Goal: Transaction & Acquisition: Purchase product/service

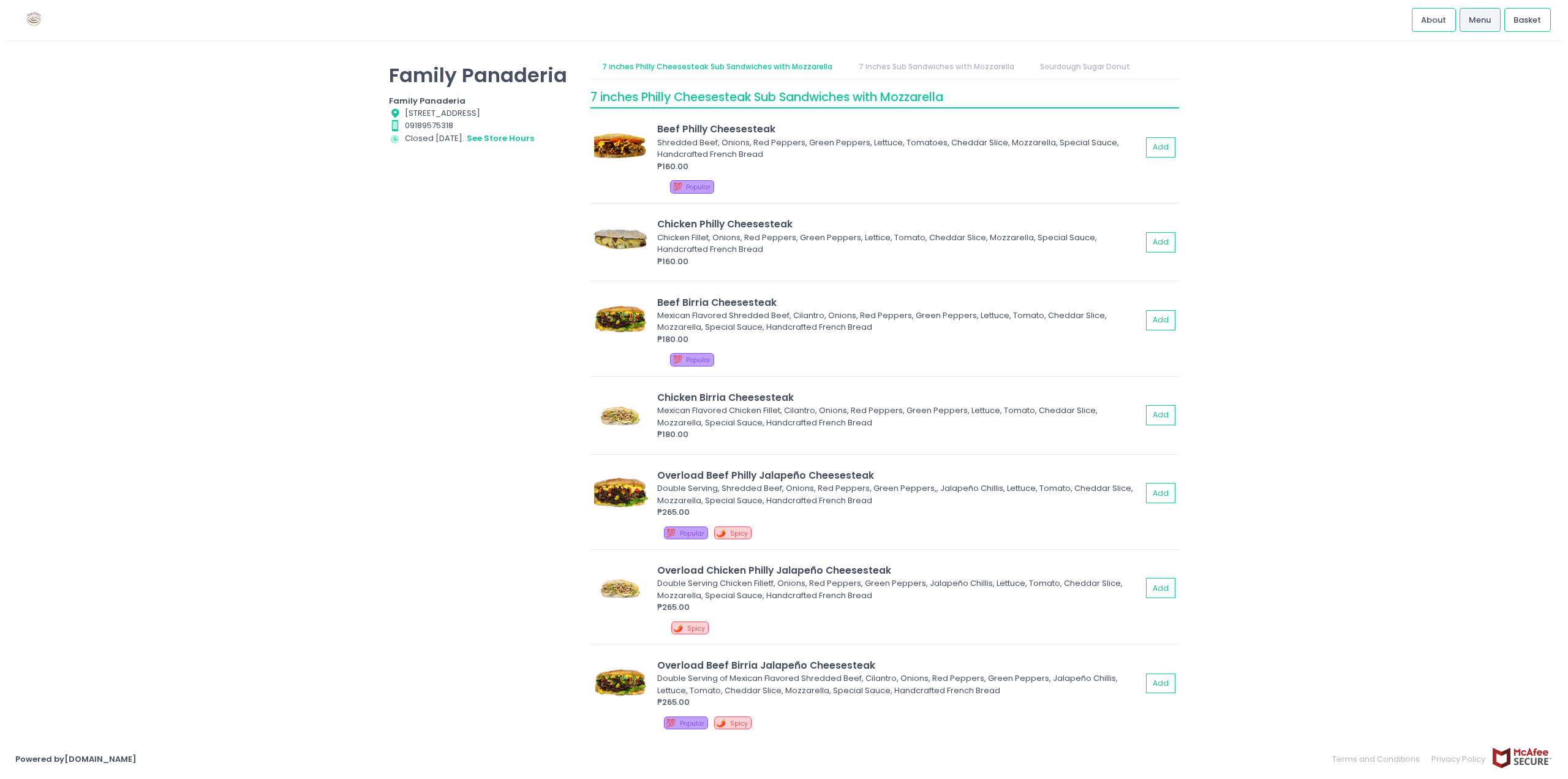
click at [758, 171] on div "₱160.00" at bounding box center [899, 167] width 485 height 13
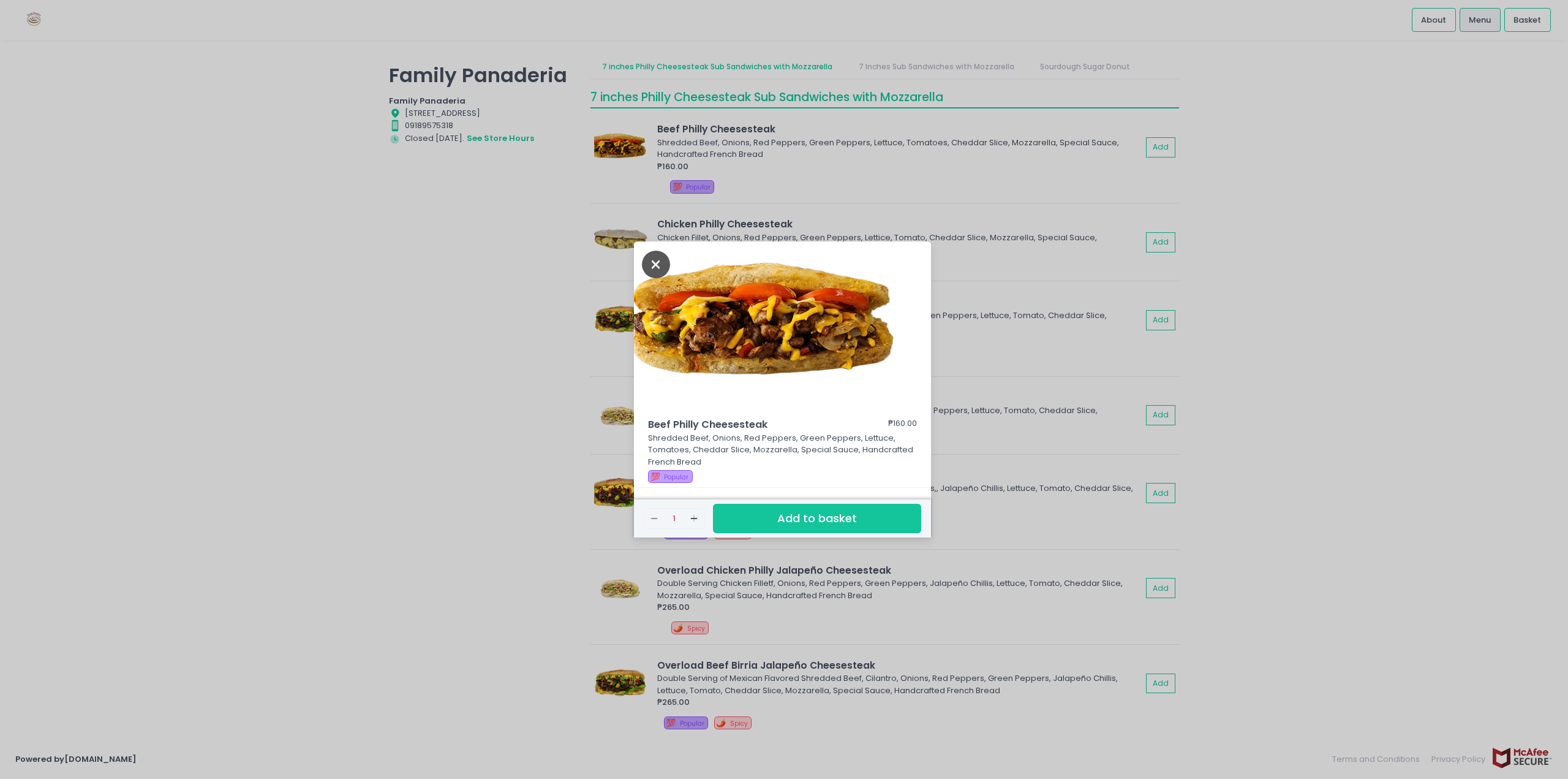
click at [659, 263] on icon "Close" at bounding box center [656, 264] width 28 height 28
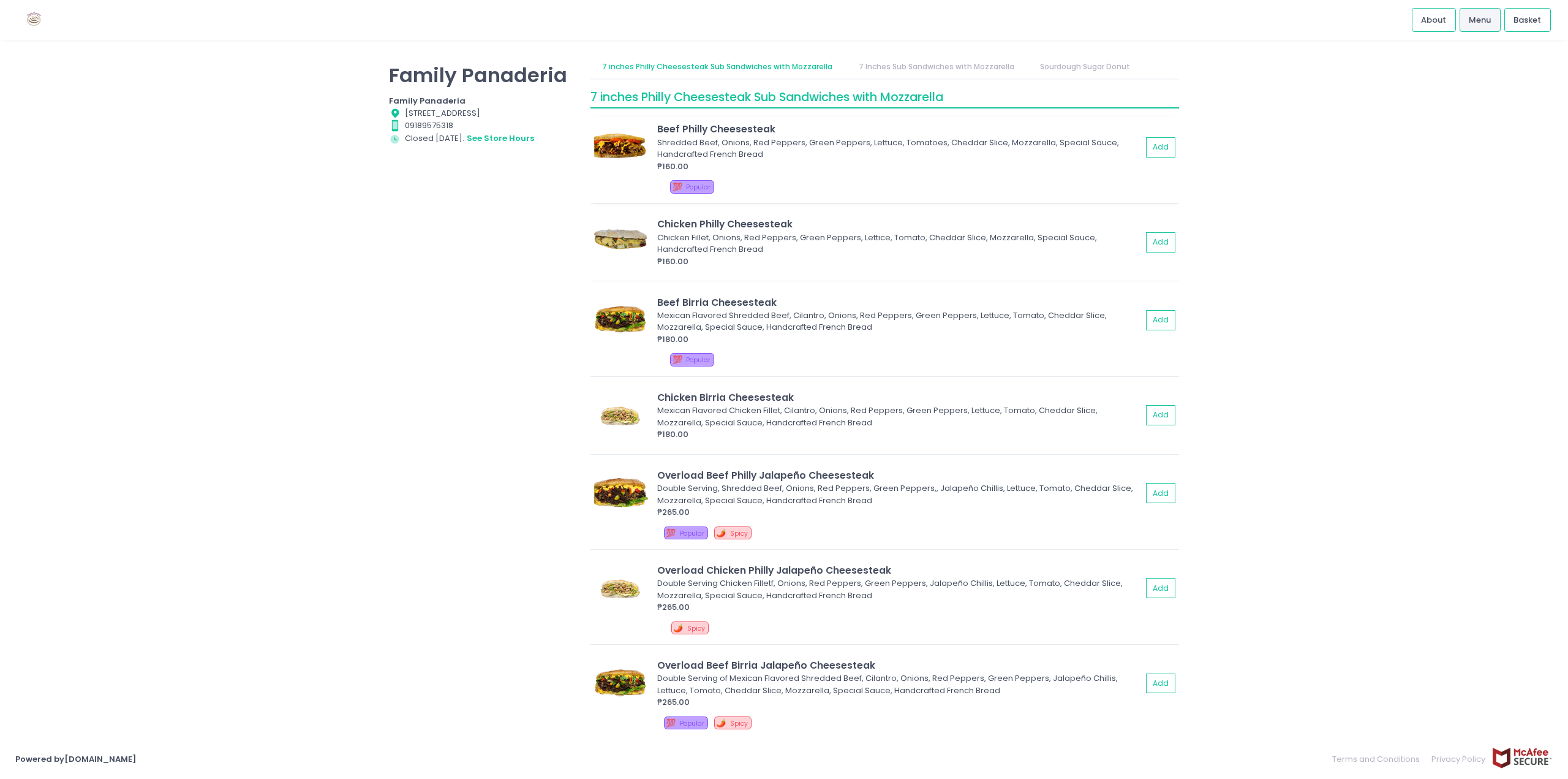
click at [746, 171] on div "₱160.00" at bounding box center [899, 167] width 485 height 13
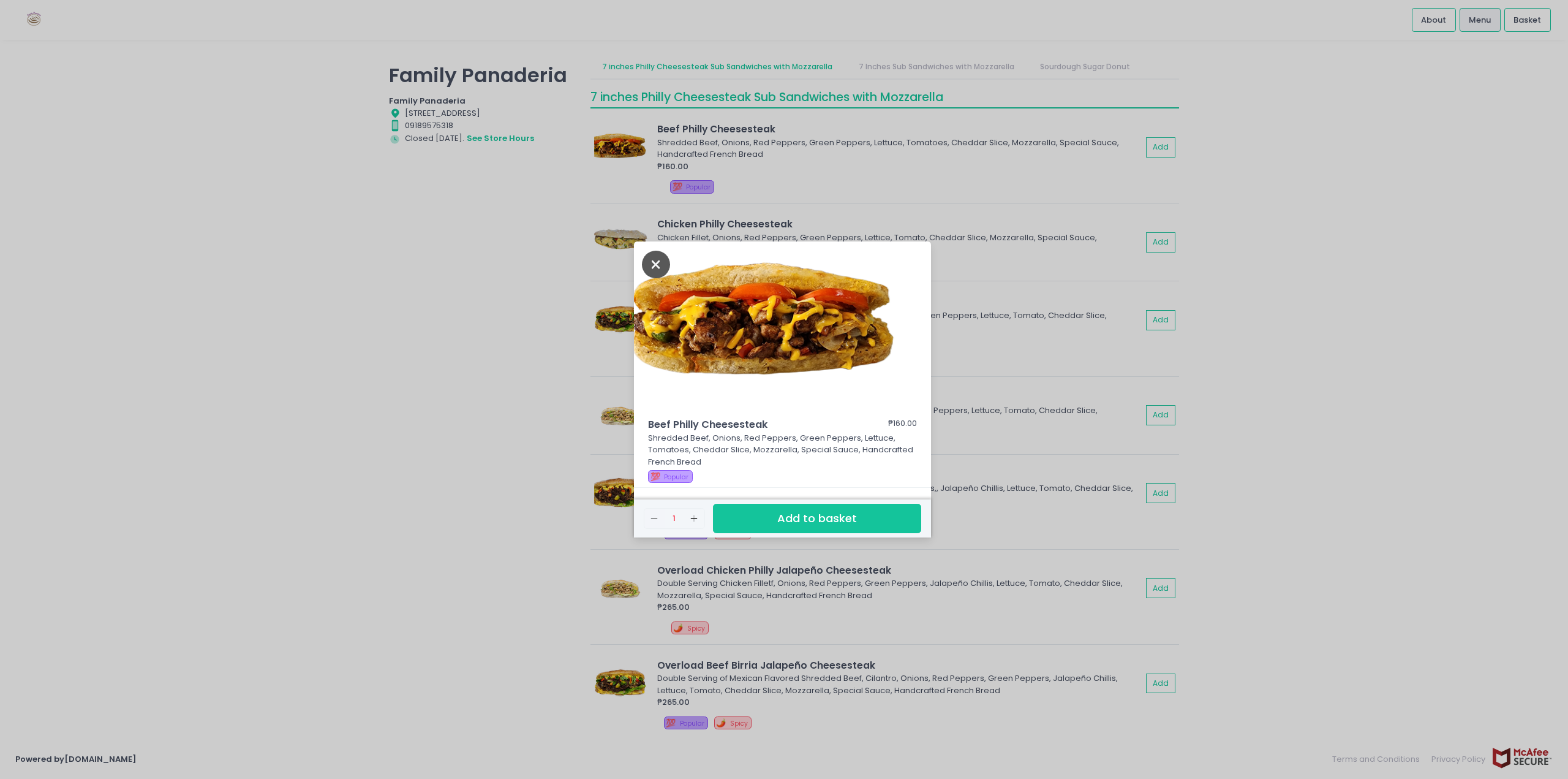
click at [653, 263] on icon "Close" at bounding box center [656, 264] width 28 height 28
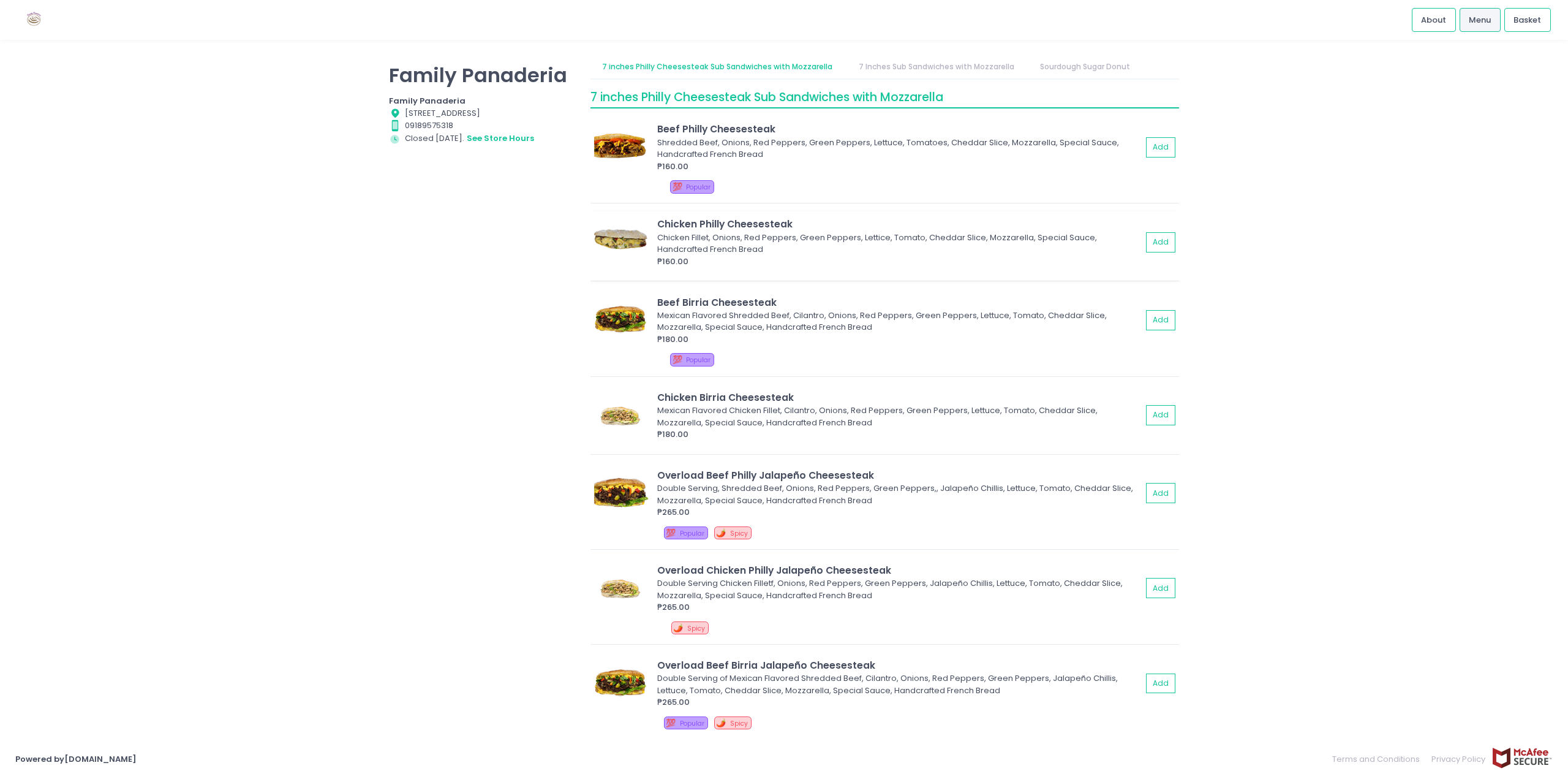
click at [794, 273] on div "Chicken Philly Cheesesteak Chicken Fillet, Onions, Red Peppers, Green Peppers, …" at bounding box center [885, 246] width 588 height 69
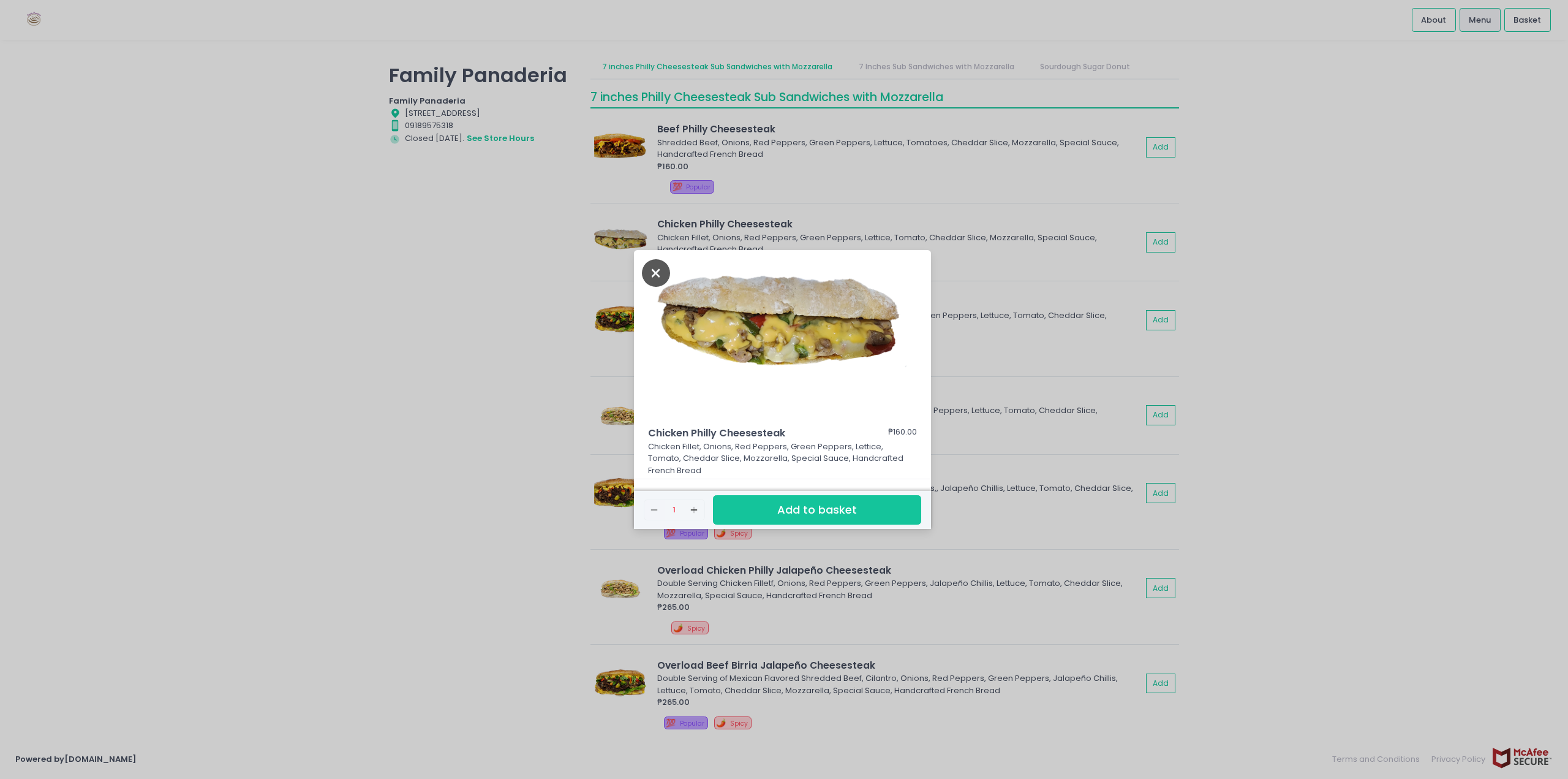
click at [663, 270] on icon "Close" at bounding box center [656, 273] width 28 height 28
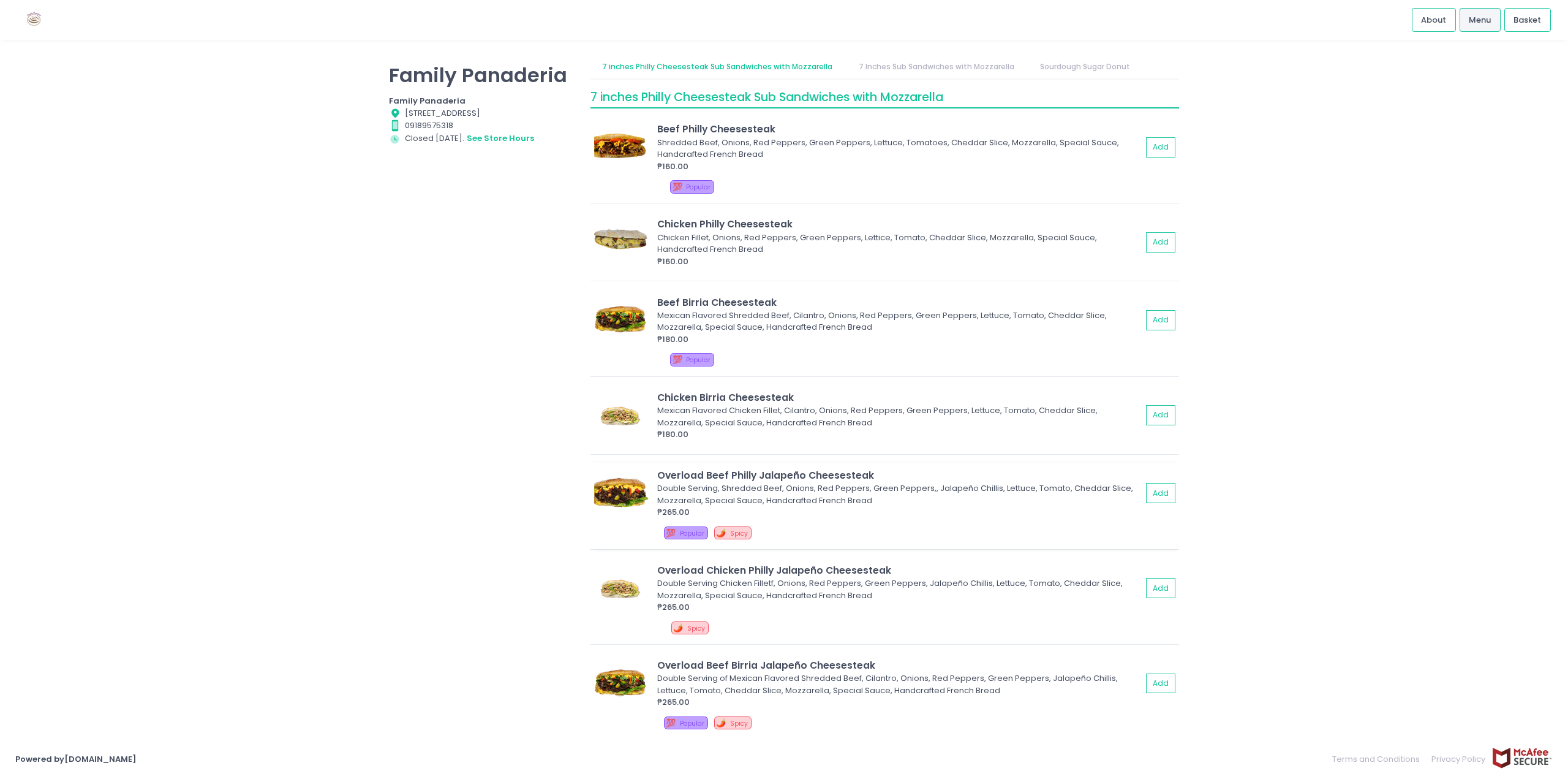
click at [860, 483] on div "Double Serving, Shredded Beef, Onions, Red Peppers, Green Peppers,, Jalapeño Ch…" at bounding box center [898, 494] width 481 height 24
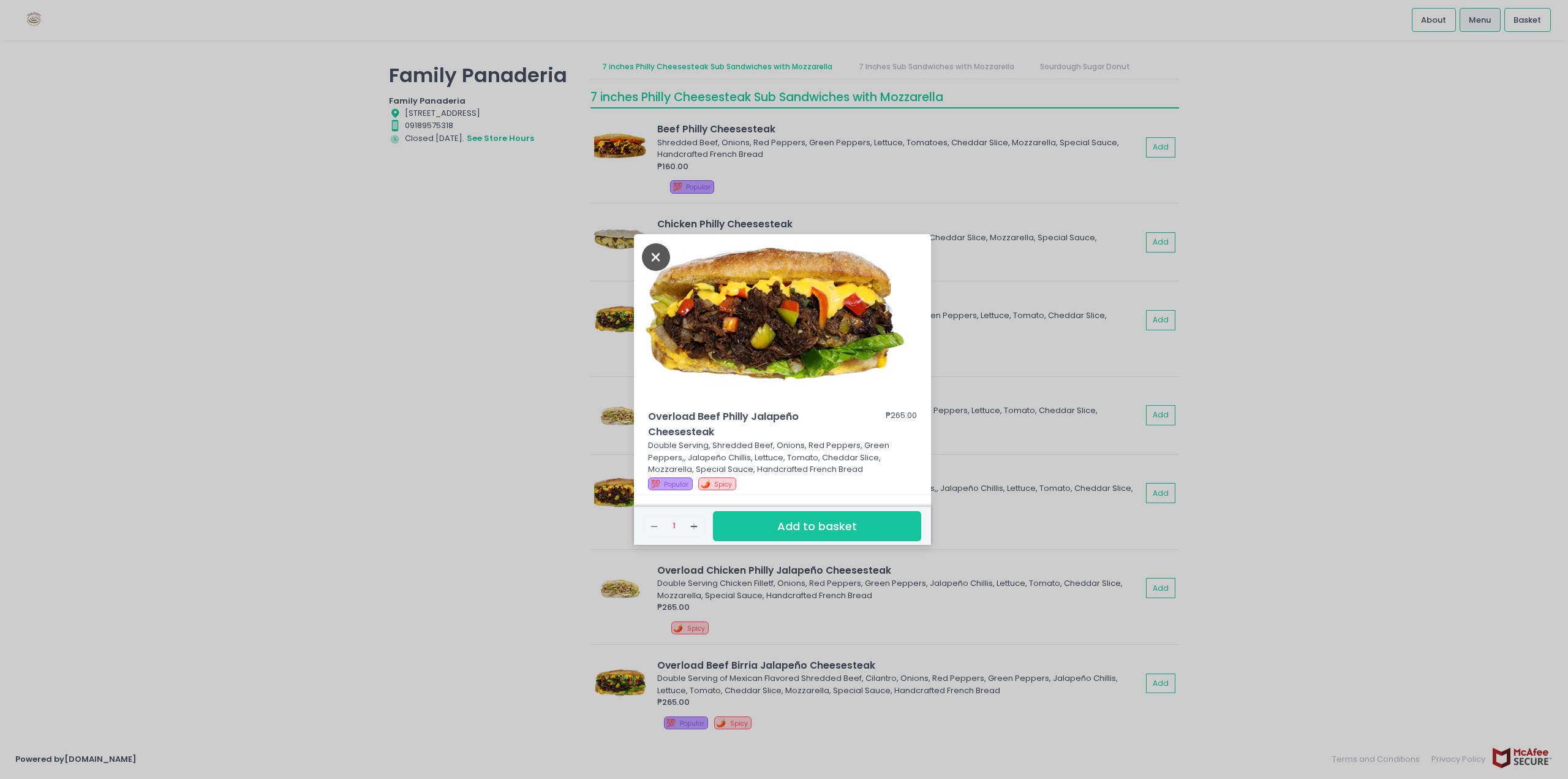
click at [649, 251] on icon "Close" at bounding box center [656, 257] width 28 height 28
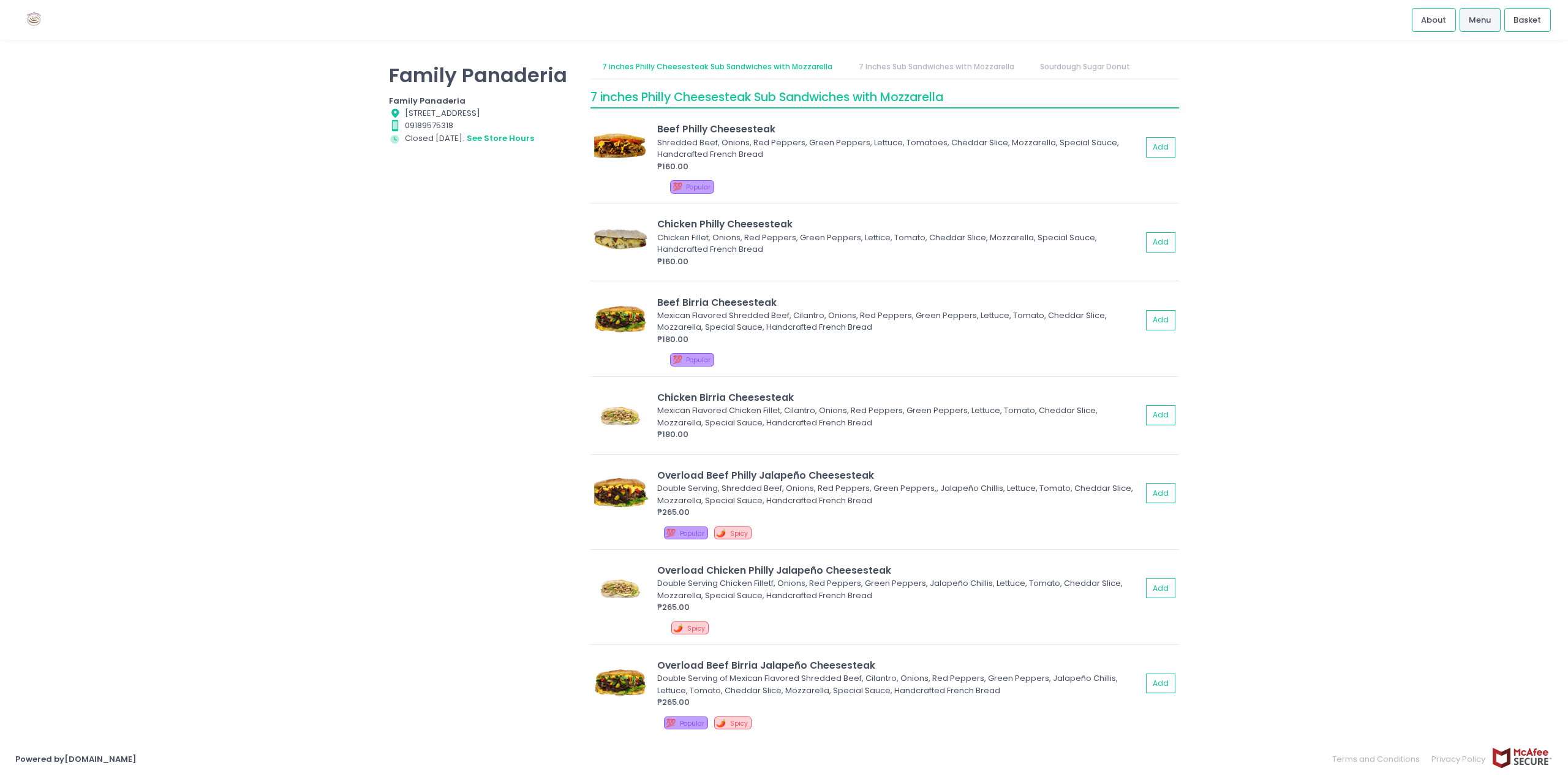
click at [549, 265] on div "Family Panaderia Family Panaderia Location Created with Sketch. [STREET_ADDRESS…" at bounding box center [482, 383] width 202 height 656
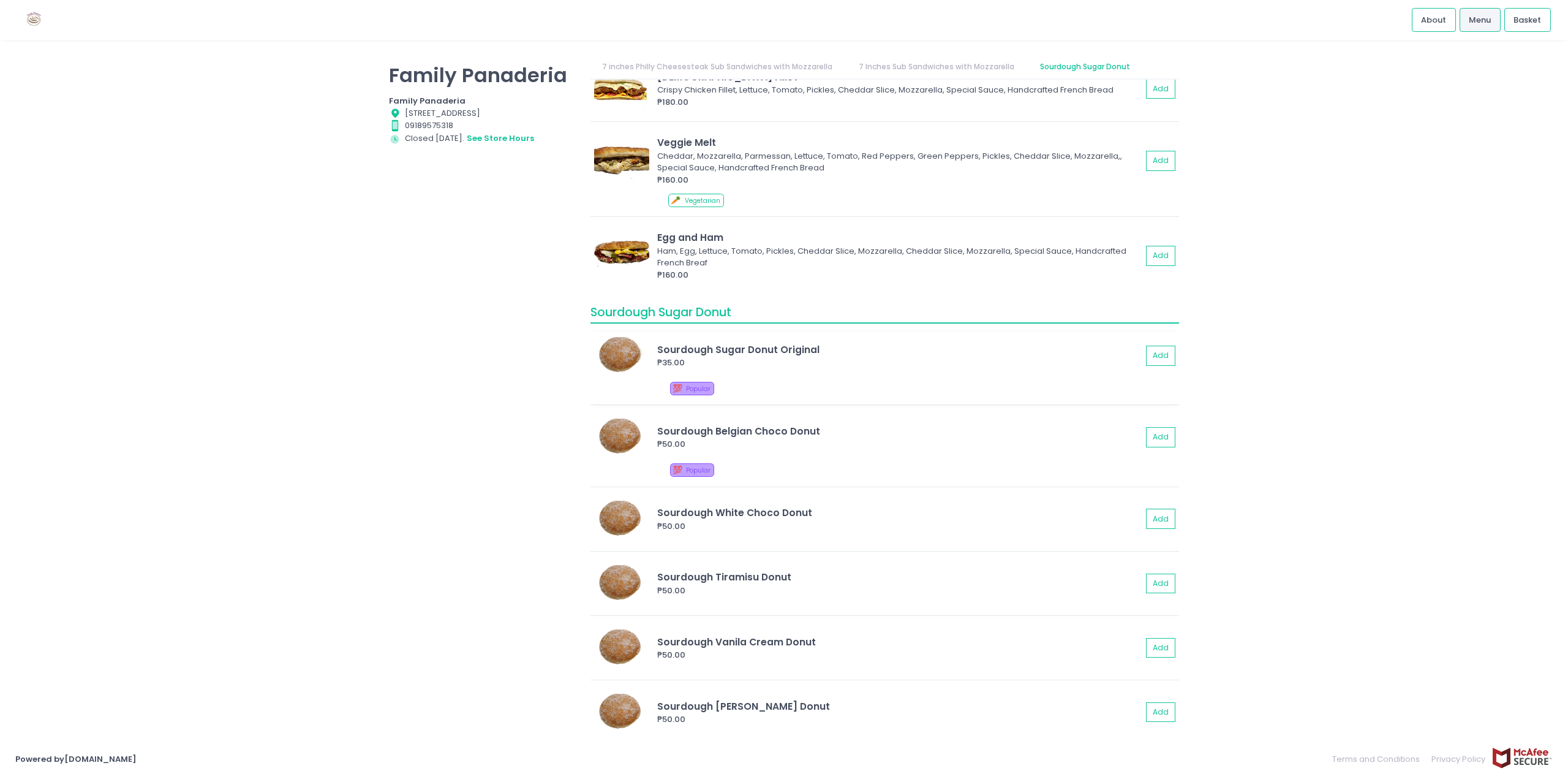
scroll to position [1249, 0]
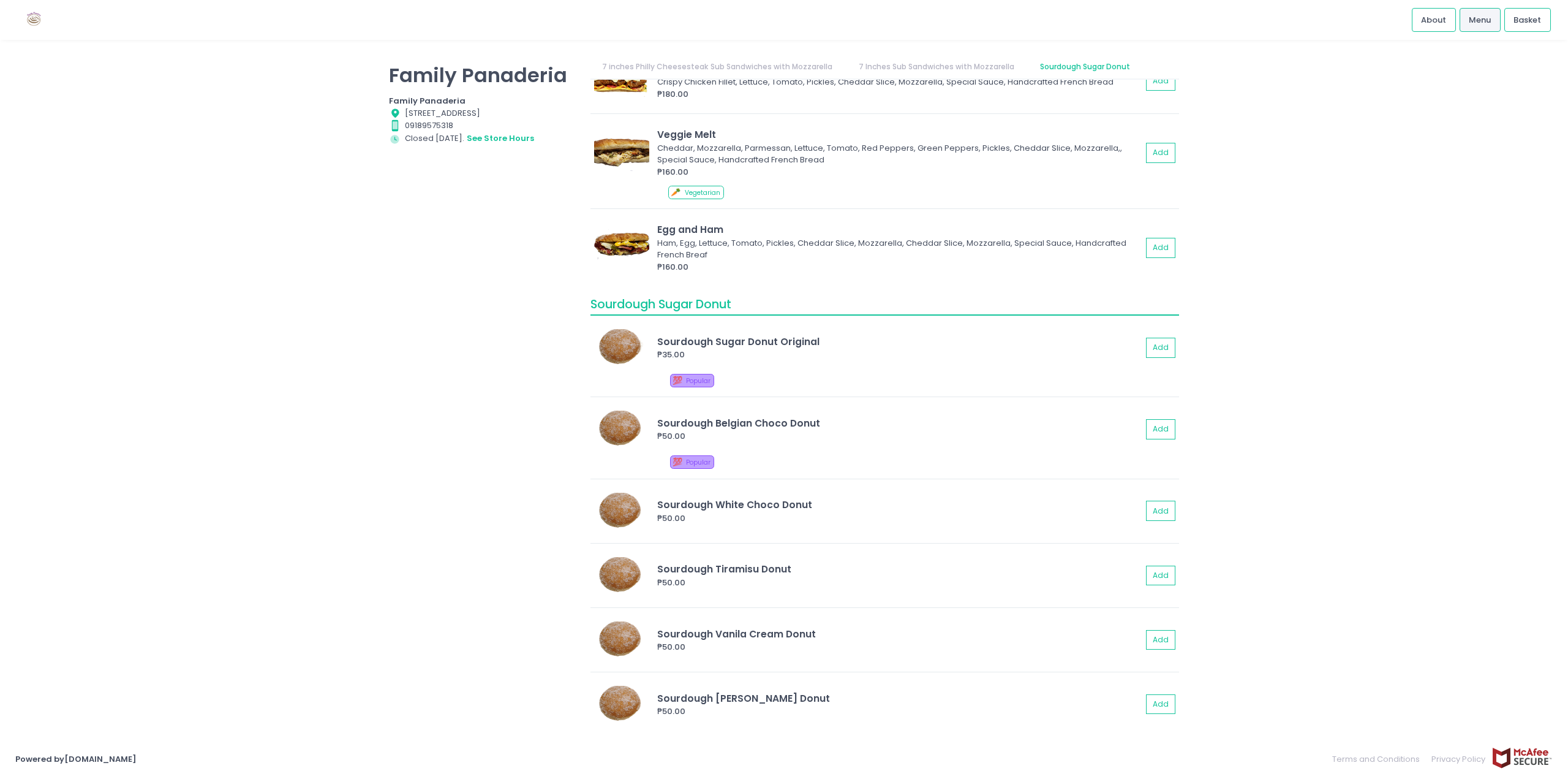
click at [1225, 563] on div "Family Panaderia Family Panaderia Location Created with Sketch. 33 Malingap Str…" at bounding box center [784, 389] width 1568 height 669
click at [1218, 347] on div "Family Panaderia Family Panaderia Location Created with Sketch. 33 Malingap Str…" at bounding box center [784, 389] width 1568 height 669
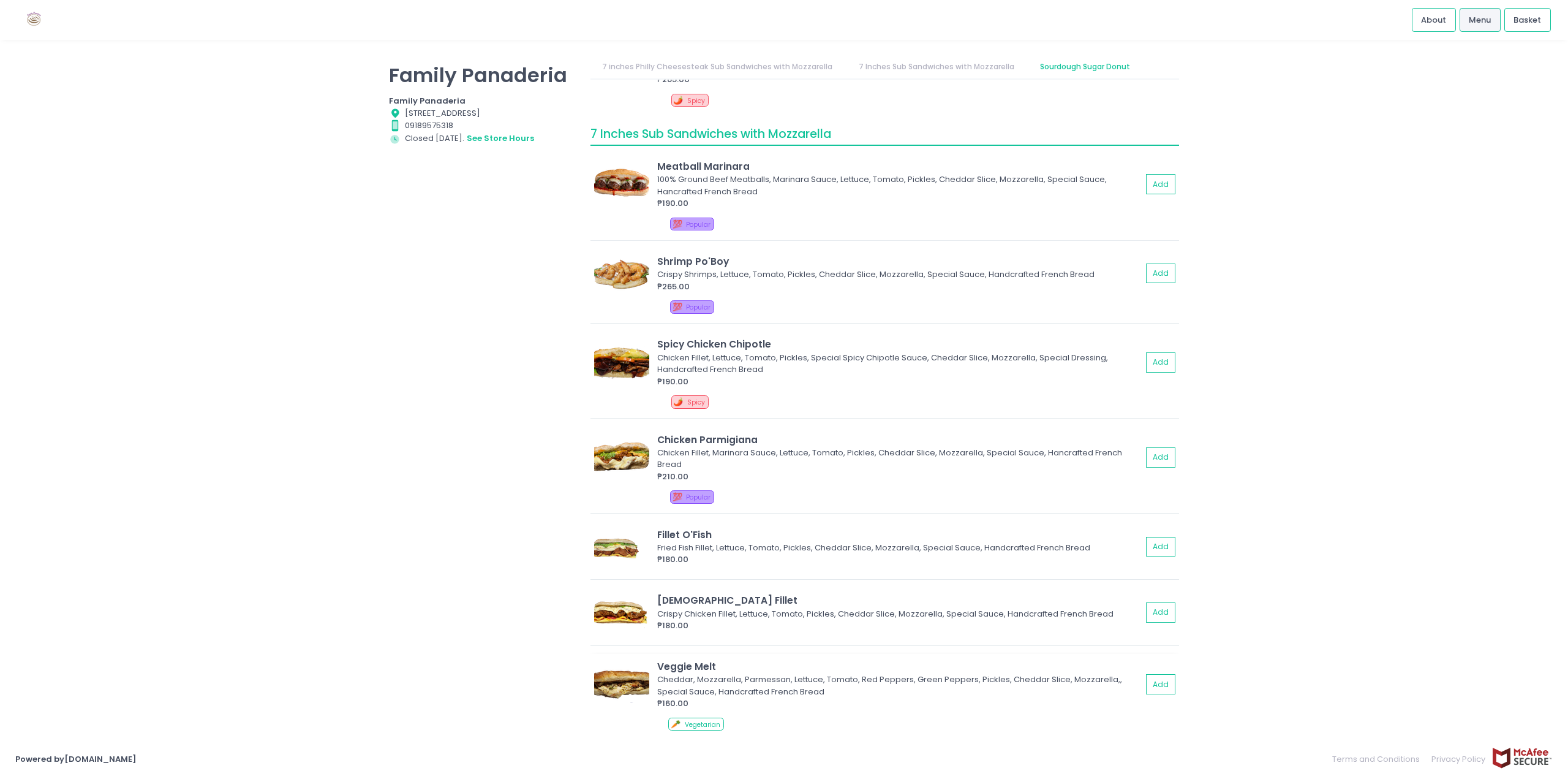
scroll to position [697, 0]
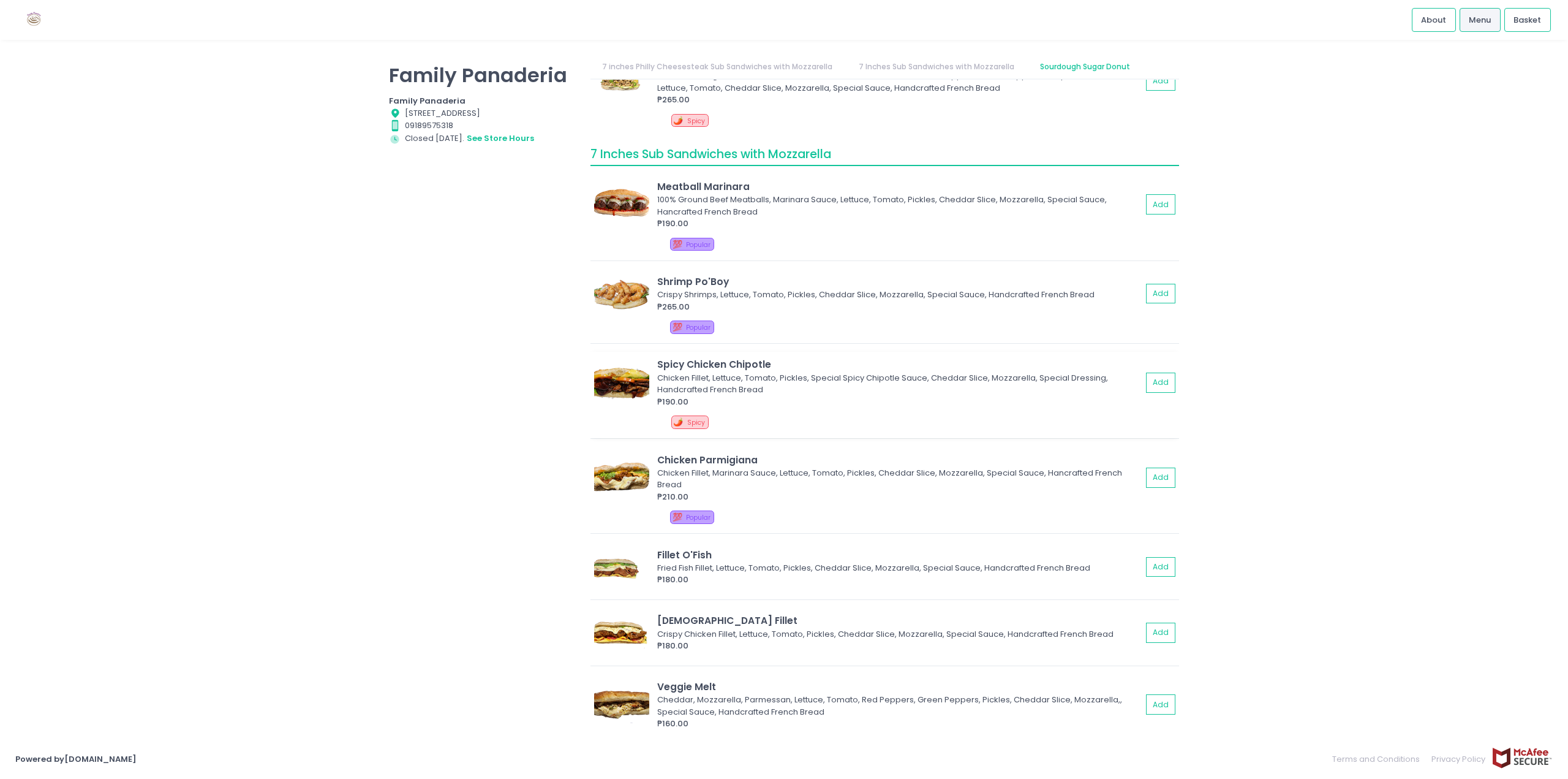
click at [893, 417] on div "🌶️ Spicy" at bounding box center [924, 424] width 504 height 17
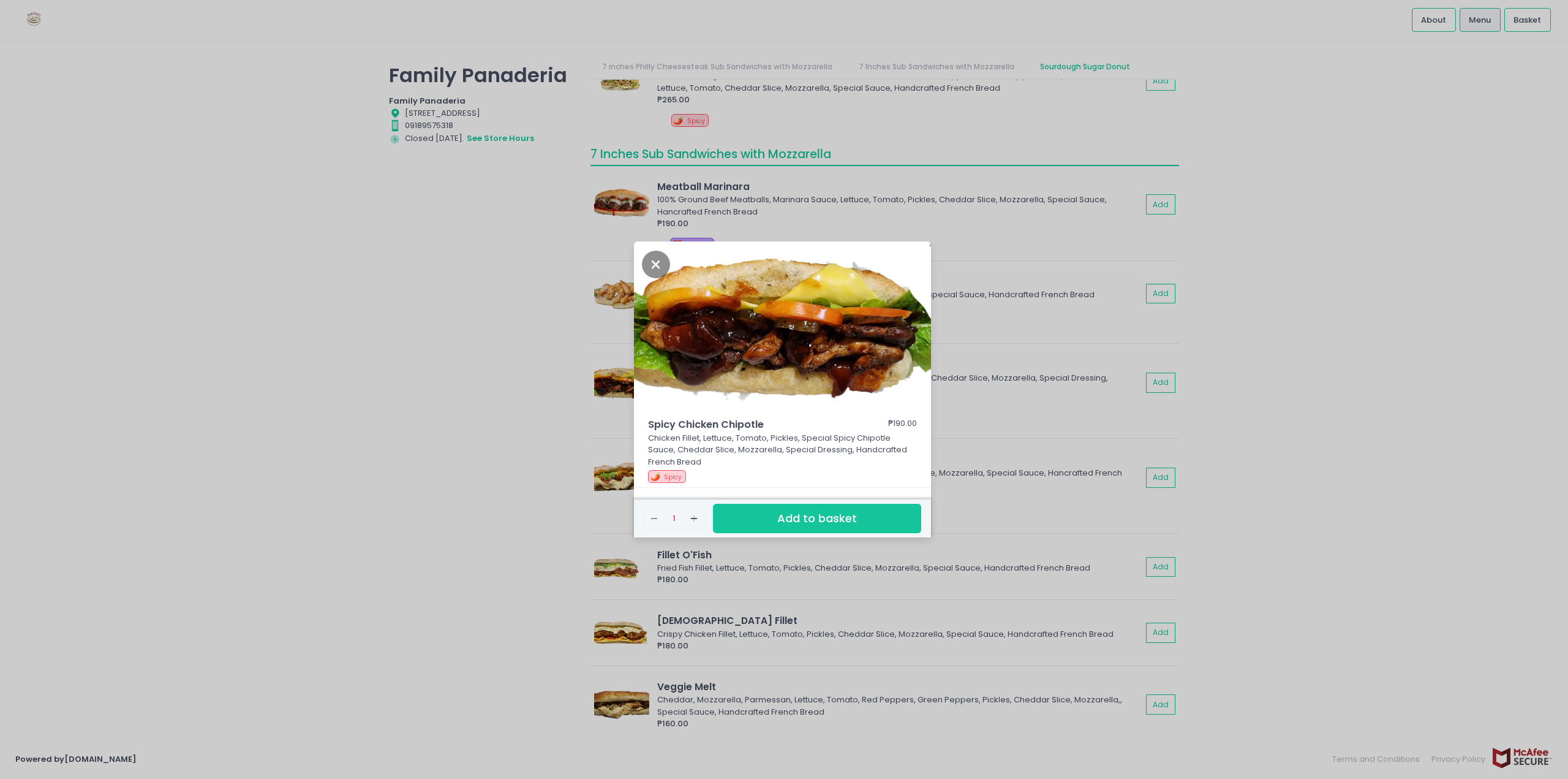
click at [1053, 360] on div "Spicy Chicken Chipotle ₱190.00 Chicken Fillet, Lettuce, Tomato, Pickles, Specia…" at bounding box center [784, 389] width 1568 height 779
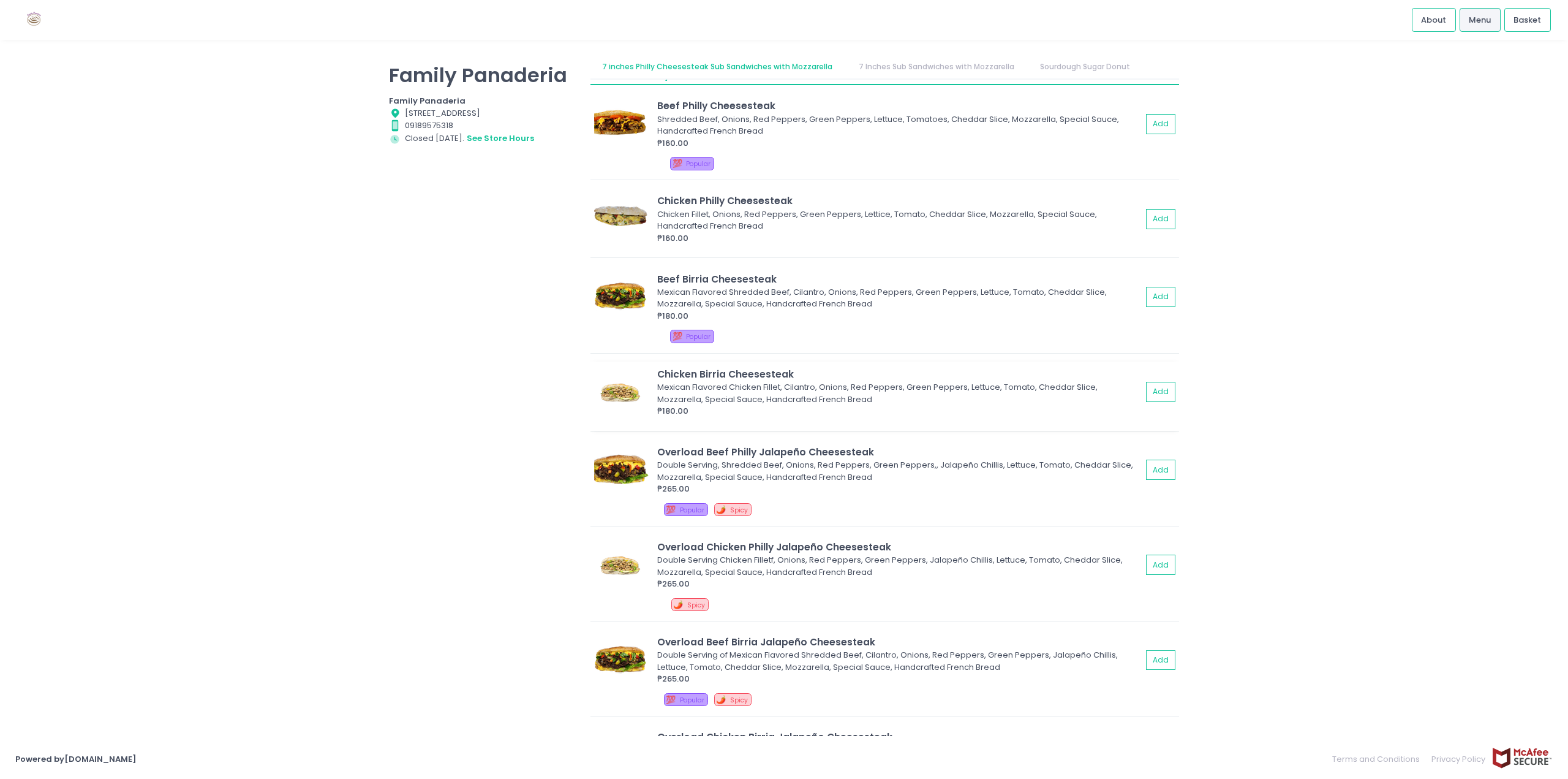
scroll to position [0, 0]
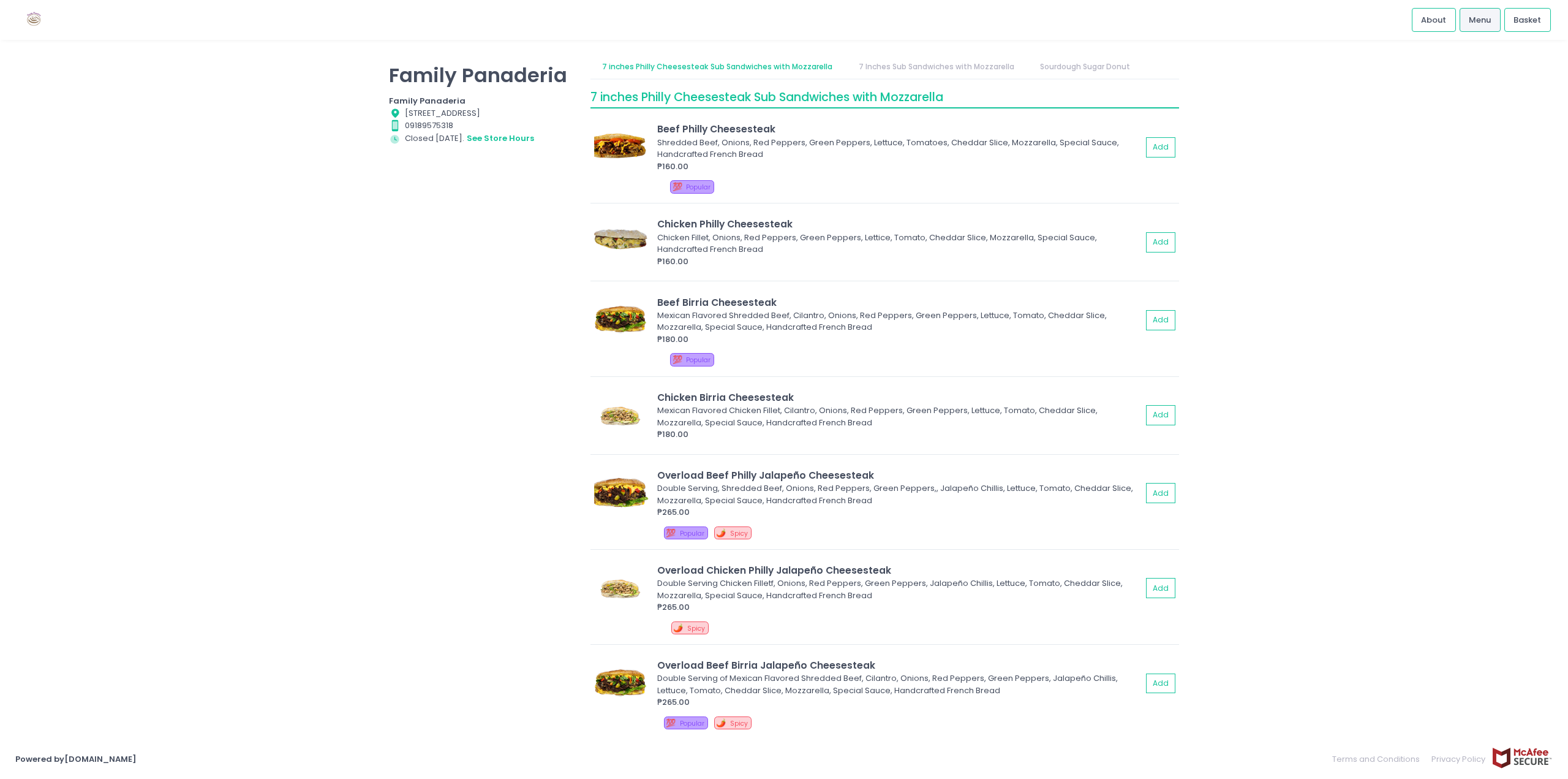
click at [471, 290] on div "Family Panaderia Family Panaderia Location Created with Sketch. [STREET_ADDRESS…" at bounding box center [482, 383] width 202 height 656
